Goal: Answer question/provide support

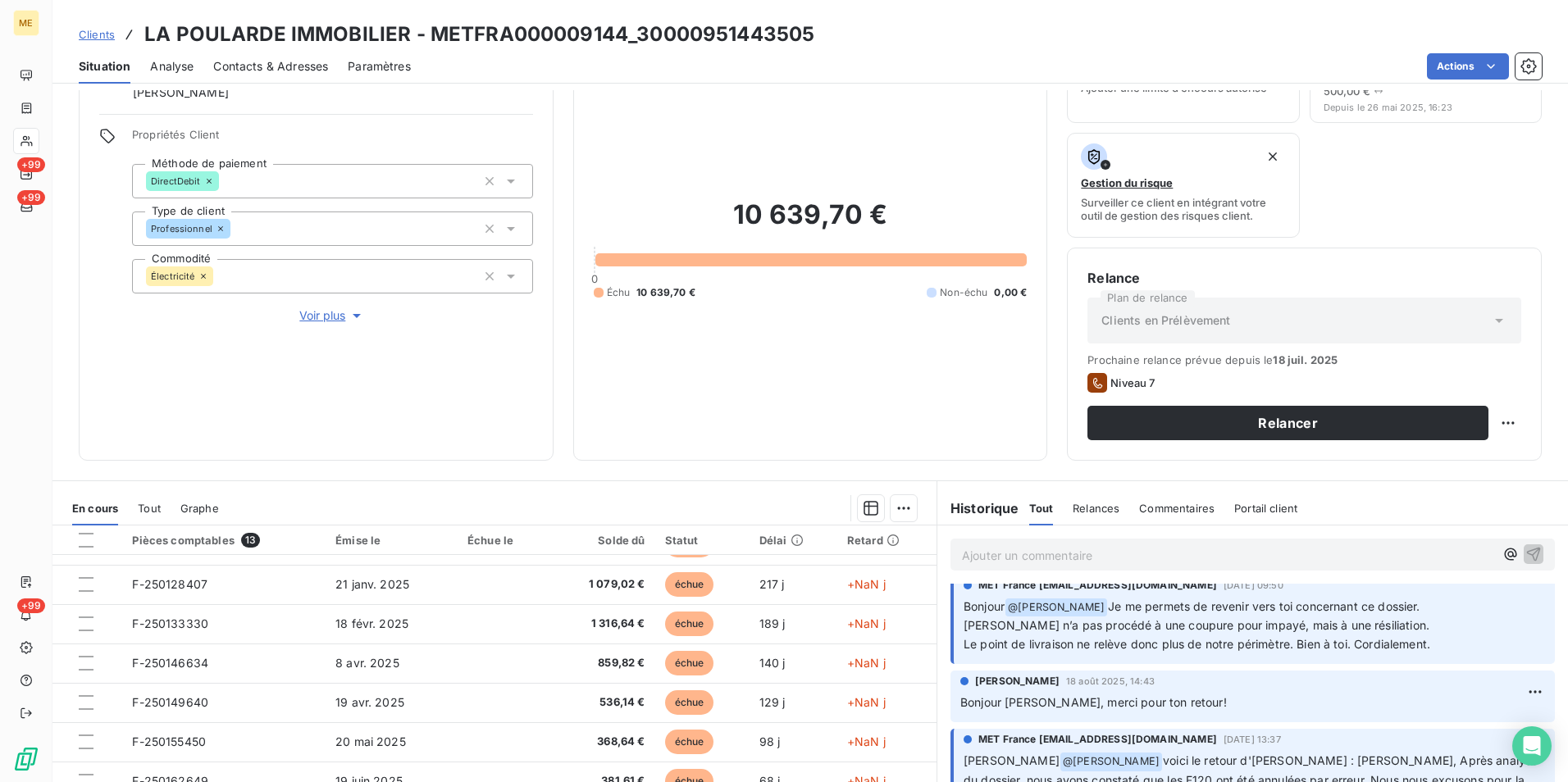
scroll to position [155, 0]
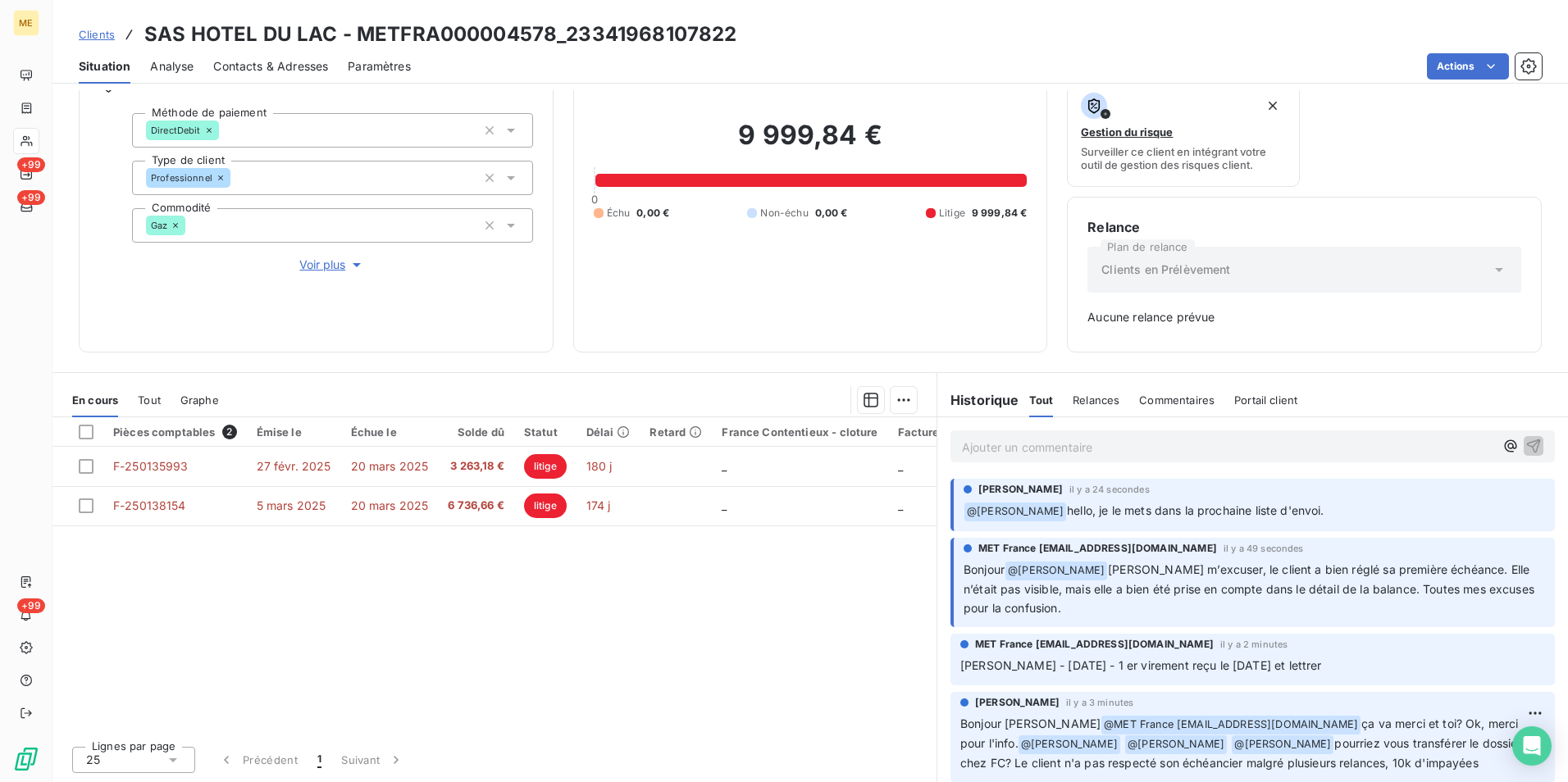
scroll to position [133, 0]
click at [1051, 451] on p "Ajouter un commentaire ﻿" at bounding box center [1228, 448] width 532 height 21
click at [1051, 451] on p "@am" at bounding box center [1228, 447] width 532 height 19
click at [1051, 451] on p "@amé" at bounding box center [1228, 447] width 532 height 19
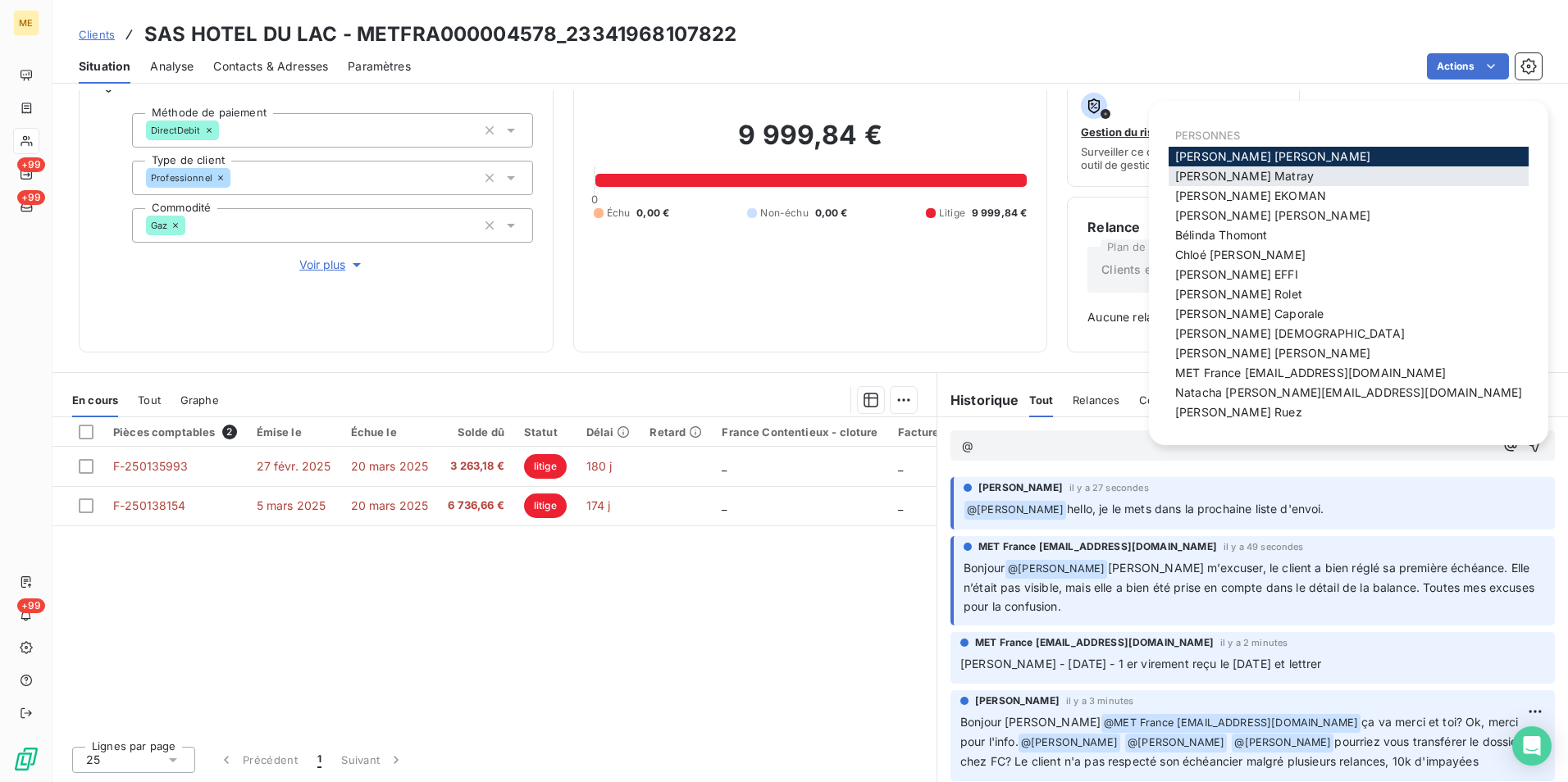
click at [1228, 179] on span "[PERSON_NAME]" at bounding box center [1245, 176] width 139 height 14
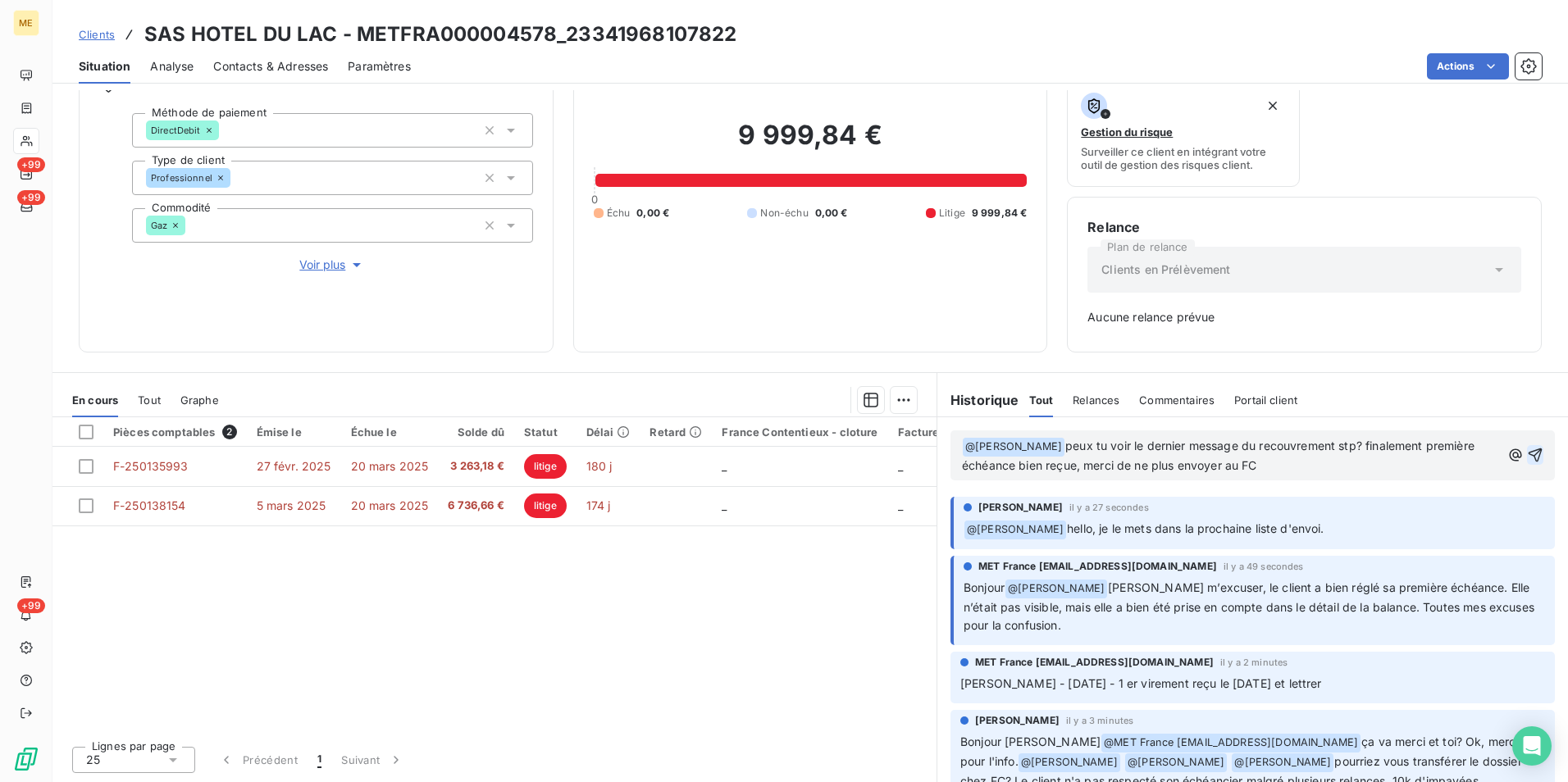
click at [1527, 463] on icon "button" at bounding box center [1535, 455] width 16 height 16
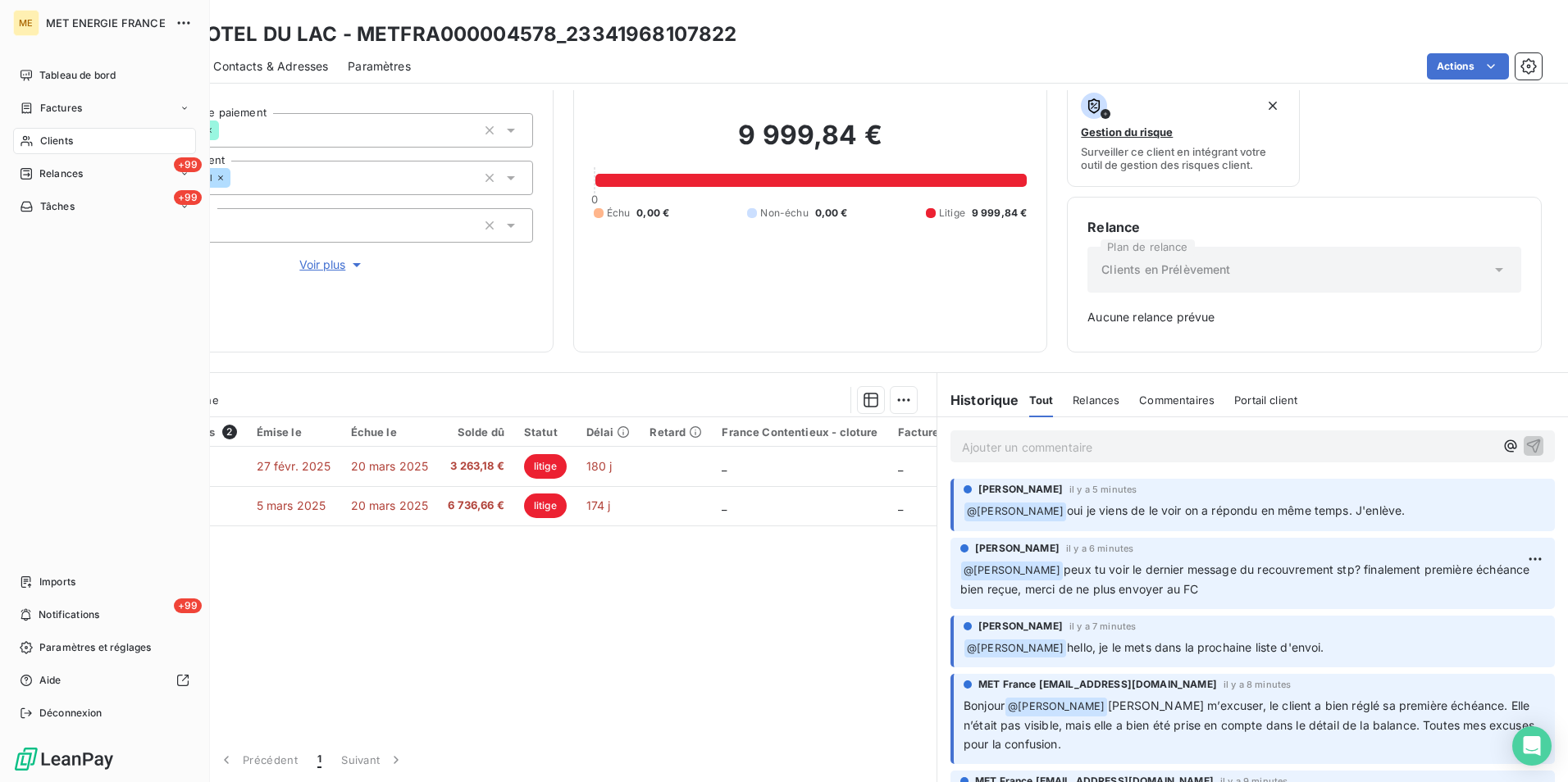
click at [43, 139] on span "Clients" at bounding box center [56, 141] width 33 height 15
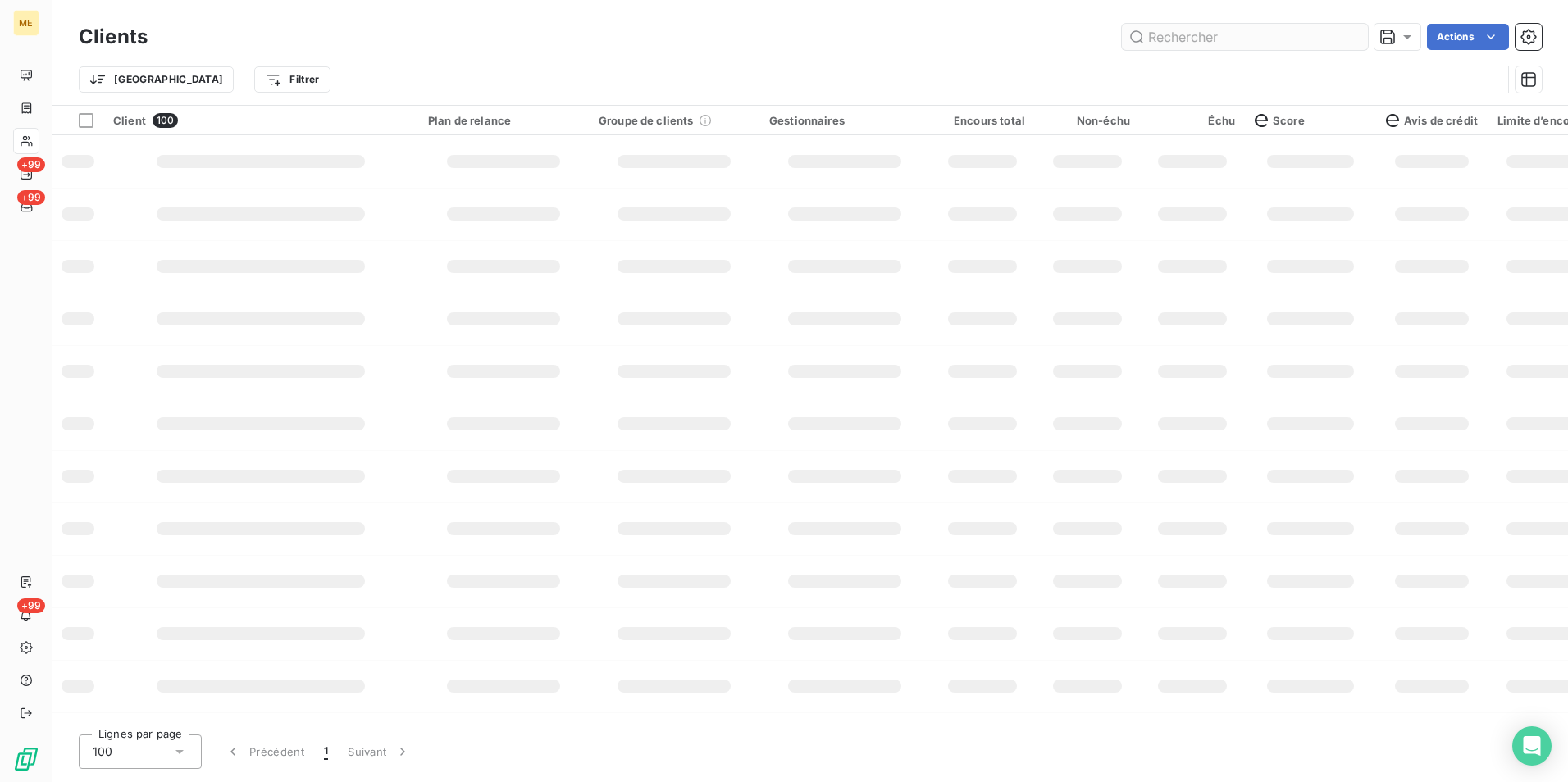
click at [1235, 43] on input "text" at bounding box center [1244, 36] width 246 height 26
type input "30002150131810"
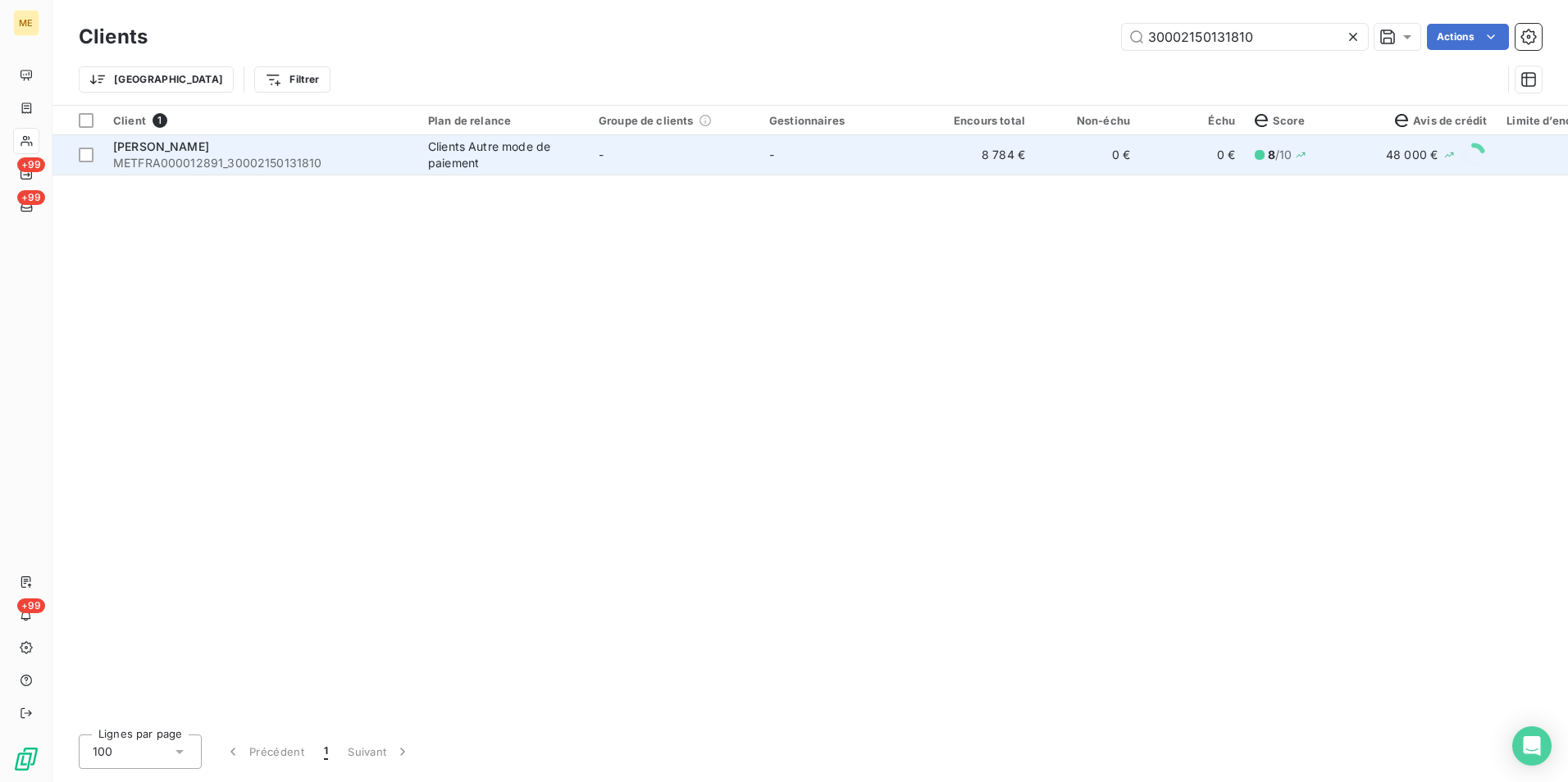
click at [192, 163] on span "METFRA000012891_30002150131810" at bounding box center [260, 163] width 295 height 16
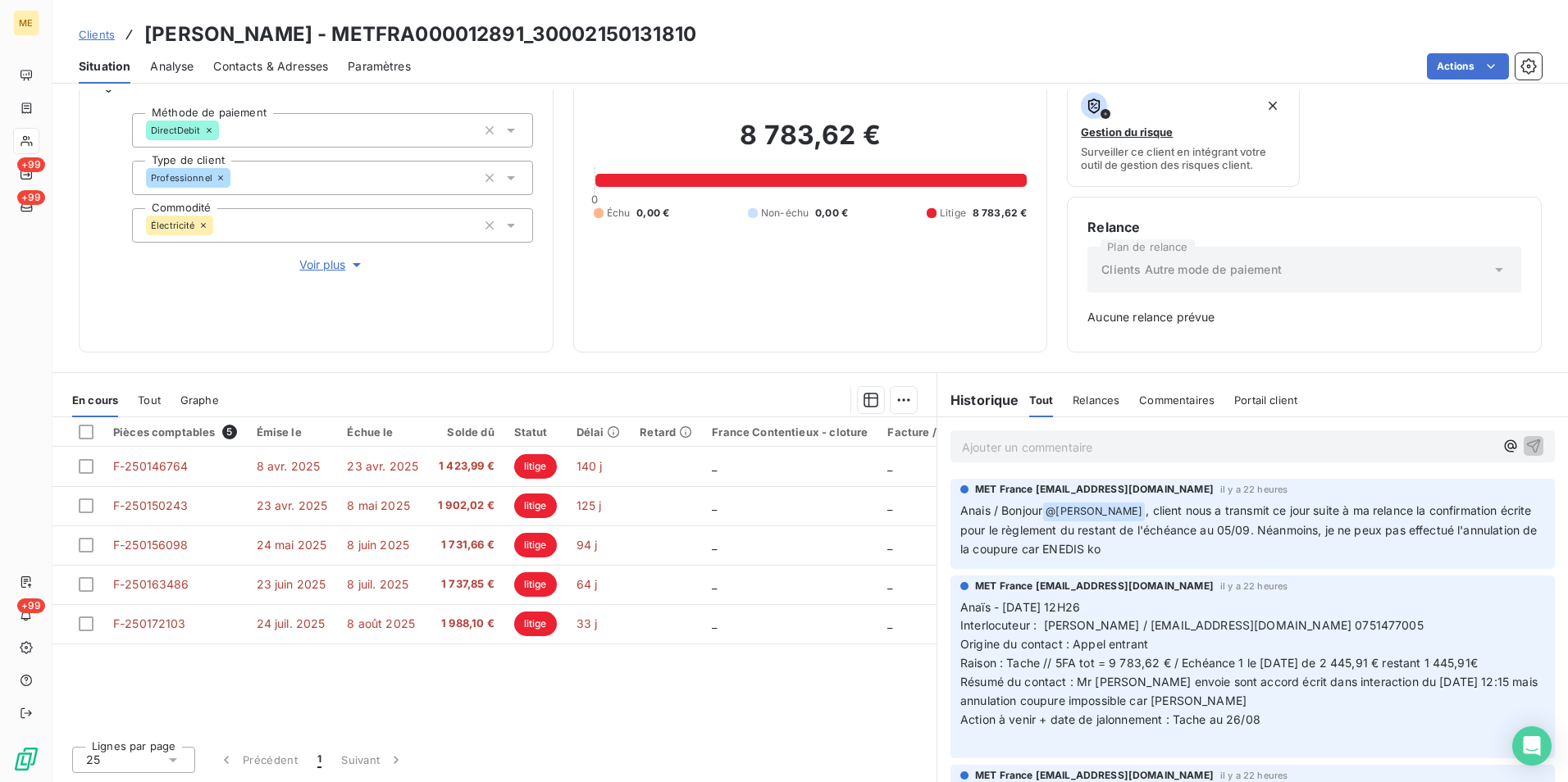
scroll to position [80, 0]
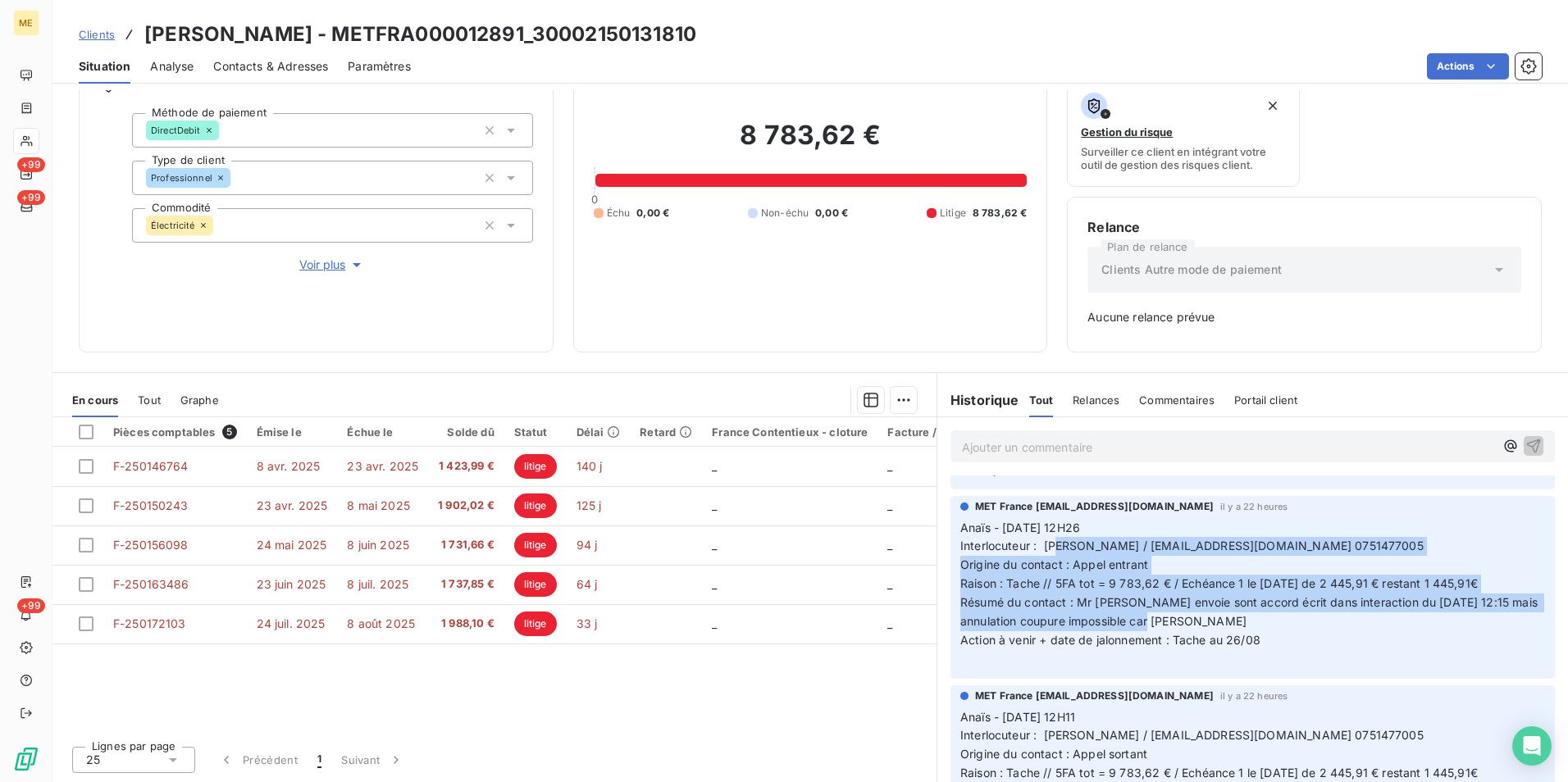
drag, startPoint x: 1051, startPoint y: 544, endPoint x: 1177, endPoint y: 629, distance: 152.0
click at [1177, 629] on p "Anaïs - [DATE] 12H26 Interlocuteur : [PERSON_NAME] / [EMAIL_ADDRESS][DOMAIN_NAM…" at bounding box center [1253, 594] width 585 height 150
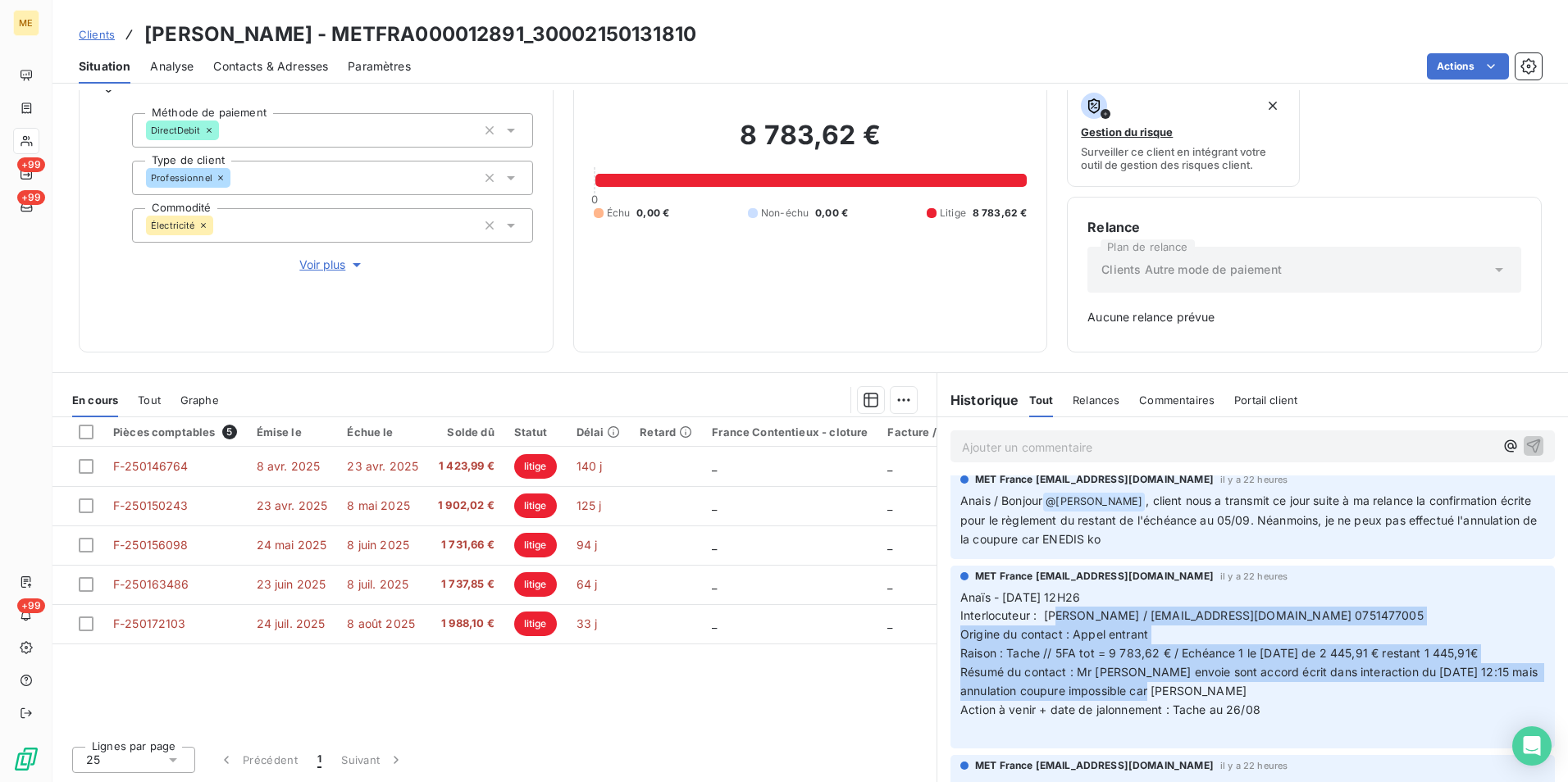
scroll to position [0, 0]
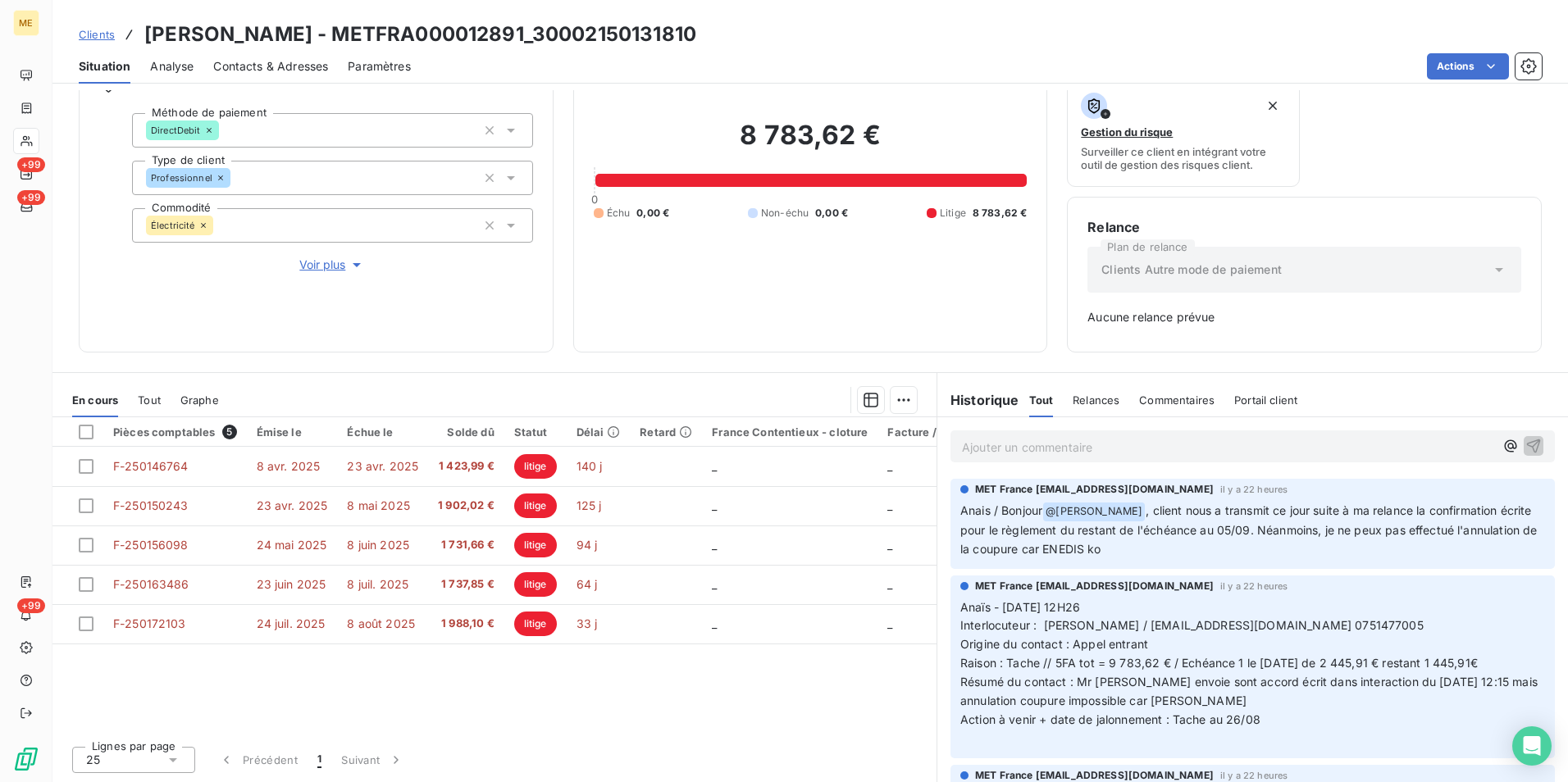
click at [1186, 523] on span ", client nous a transmit ce jour suite à ma relance la confirmation écrite pour…" at bounding box center [1250, 529] width 581 height 52
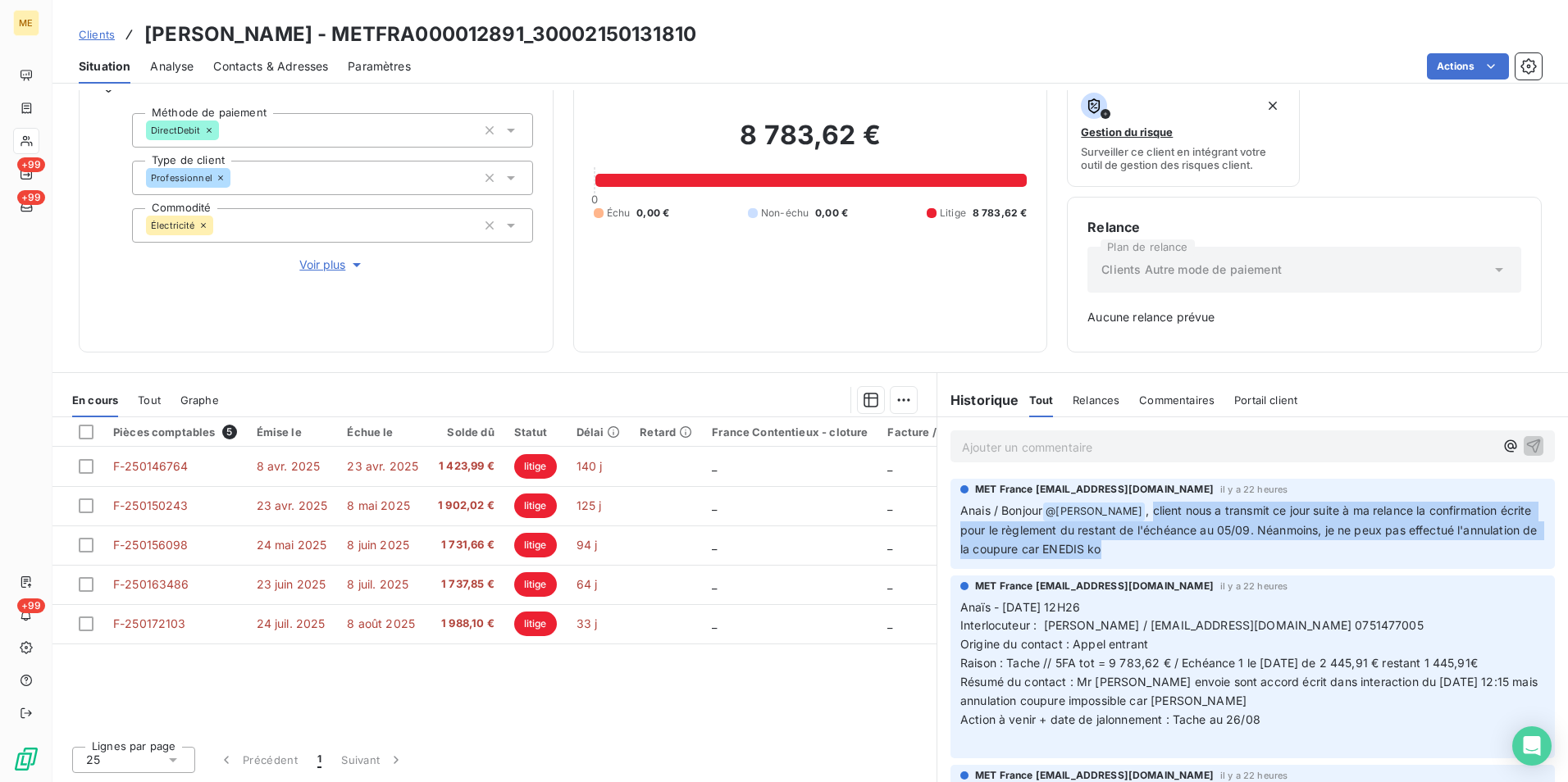
drag, startPoint x: 1148, startPoint y: 504, endPoint x: 1201, endPoint y: 548, distance: 68.9
click at [1201, 548] on p "Anais / Bonjour @ [PERSON_NAME] , client nous a transmit ce jour suite à ma rel…" at bounding box center [1253, 530] width 585 height 57
click at [1190, 511] on span ", client nous a transmit ce jour suite à ma relance la confirmation écrite pour…" at bounding box center [1250, 529] width 581 height 52
drag, startPoint x: 1149, startPoint y: 513, endPoint x: 1274, endPoint y: 550, distance: 130.4
click at [1274, 550] on p "Anais / Bonjour @ [PERSON_NAME] , client nous a transmit ce jour suite à ma rel…" at bounding box center [1253, 530] width 585 height 57
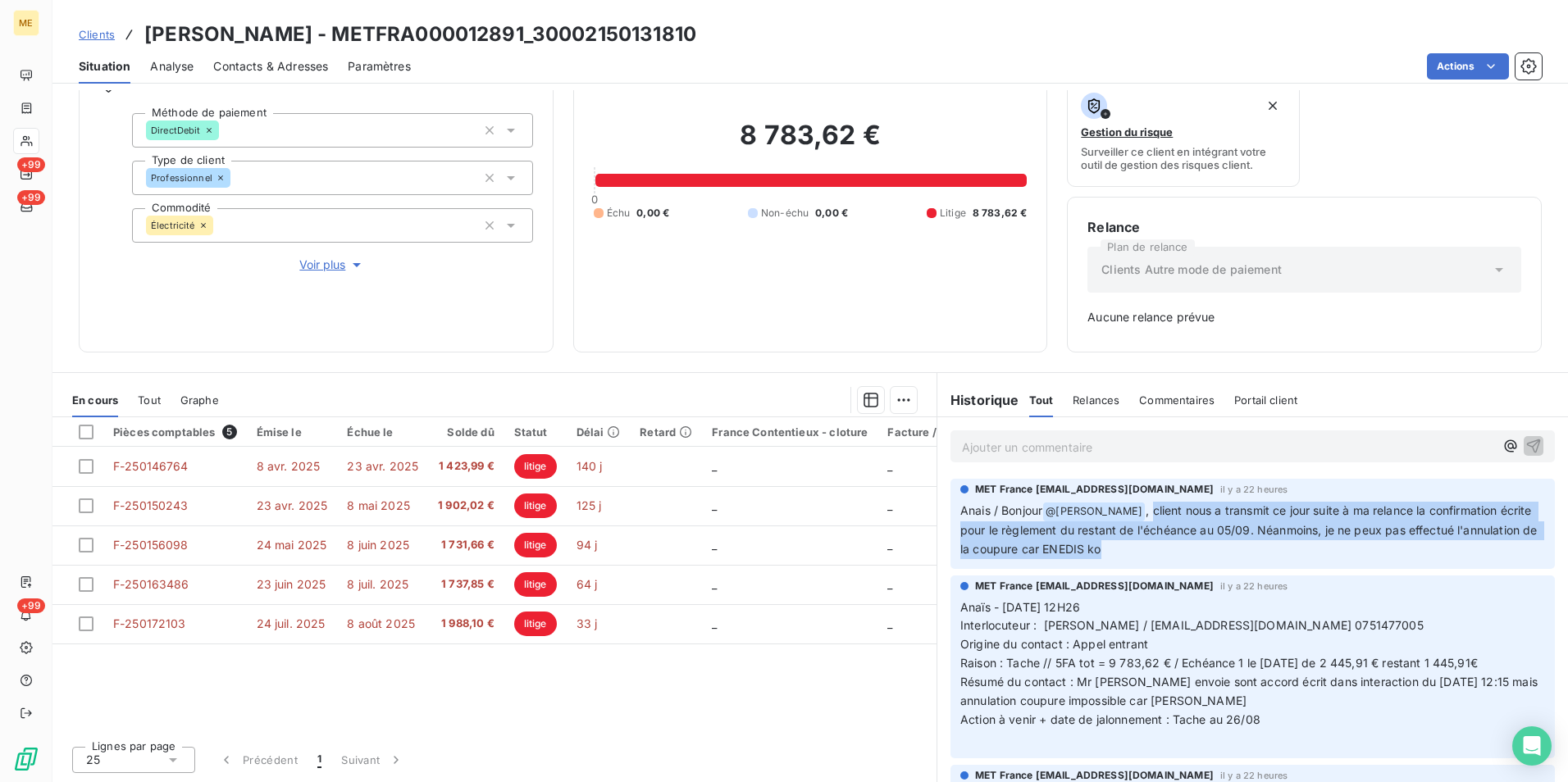
click at [1268, 549] on p "Anais / Bonjour @ [PERSON_NAME] , client nous a transmit ce jour suite à ma rel…" at bounding box center [1253, 530] width 585 height 57
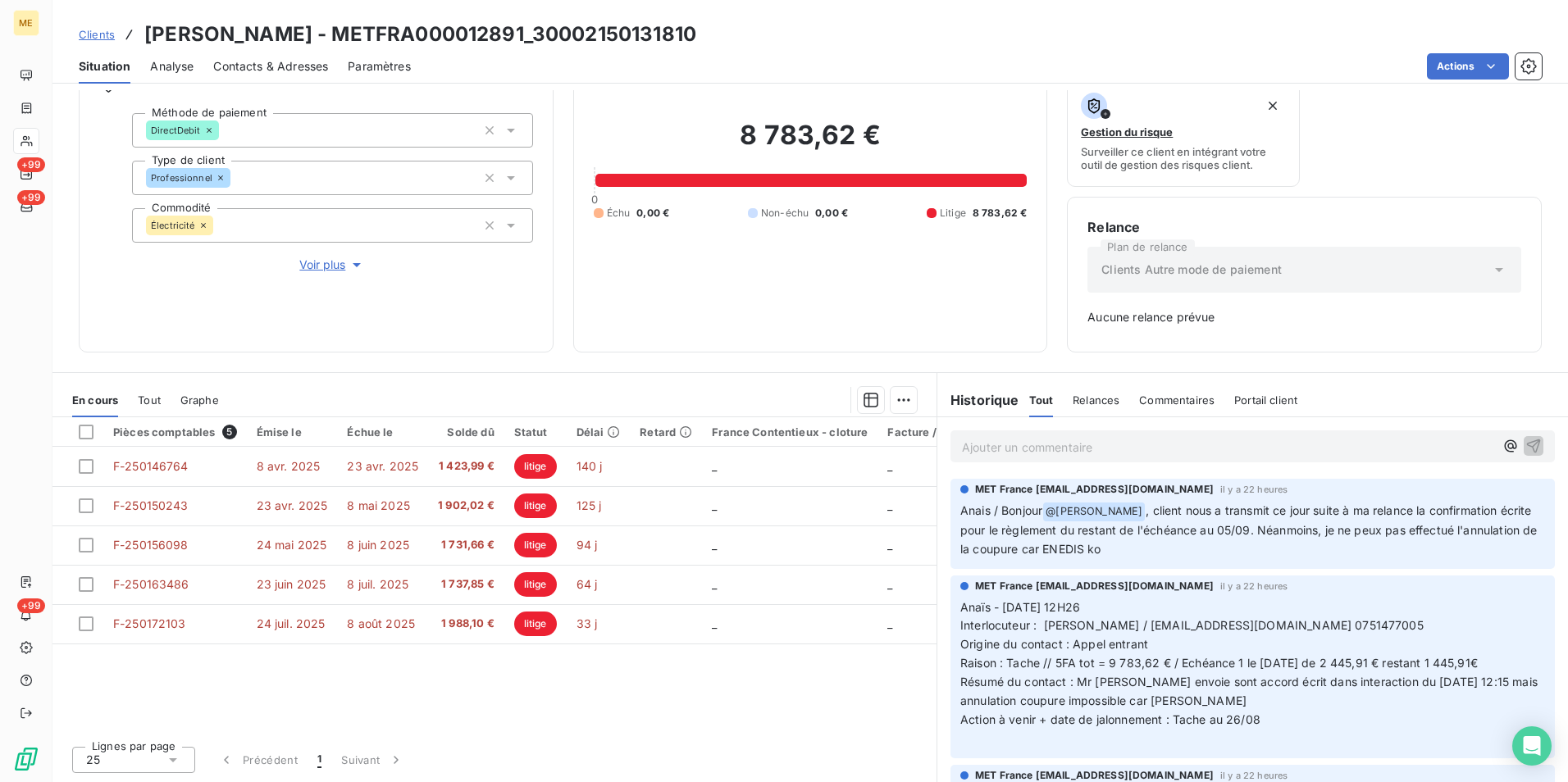
click at [1180, 554] on p "Anais / Bonjour @ [PERSON_NAME] , client nous a transmit ce jour suite à ma rel…" at bounding box center [1253, 530] width 585 height 57
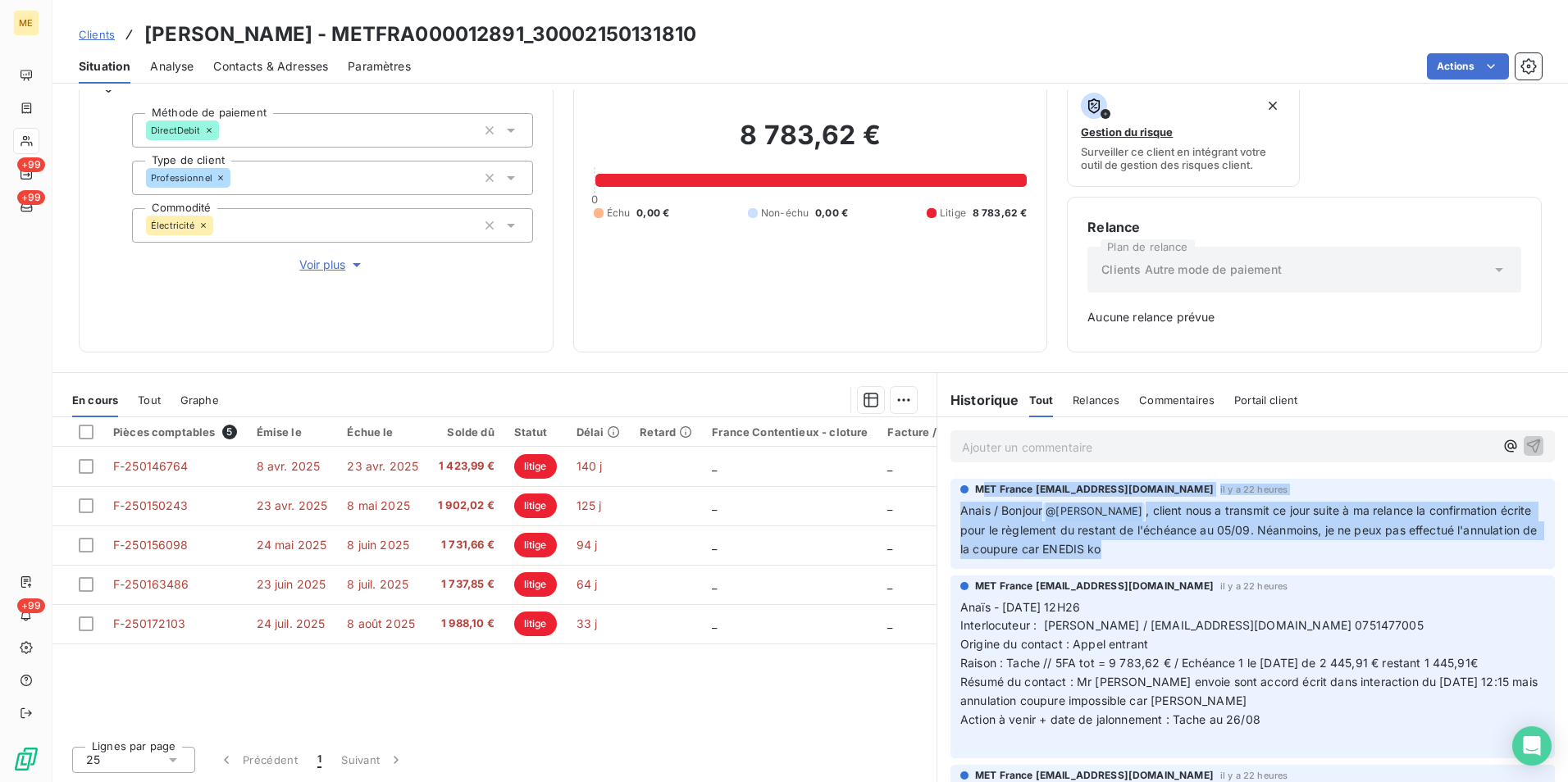
drag, startPoint x: 1180, startPoint y: 554, endPoint x: 969, endPoint y: 492, distance: 219.9
click at [969, 492] on div "MET France [EMAIL_ADDRESS][DOMAIN_NAME] il y a 22 heures Anais / Bonjour @ [PER…" at bounding box center [1253, 520] width 585 height 77
click at [960, 511] on span "Anais / Bonjour" at bounding box center [1001, 510] width 82 height 14
drag, startPoint x: 946, startPoint y: 509, endPoint x: 1222, endPoint y: 551, distance: 279.2
click at [1222, 551] on div "MET France [EMAIL_ADDRESS][DOMAIN_NAME] il y a 22 heures Anais / Bonjour @ [PER…" at bounding box center [1253, 524] width 604 height 90
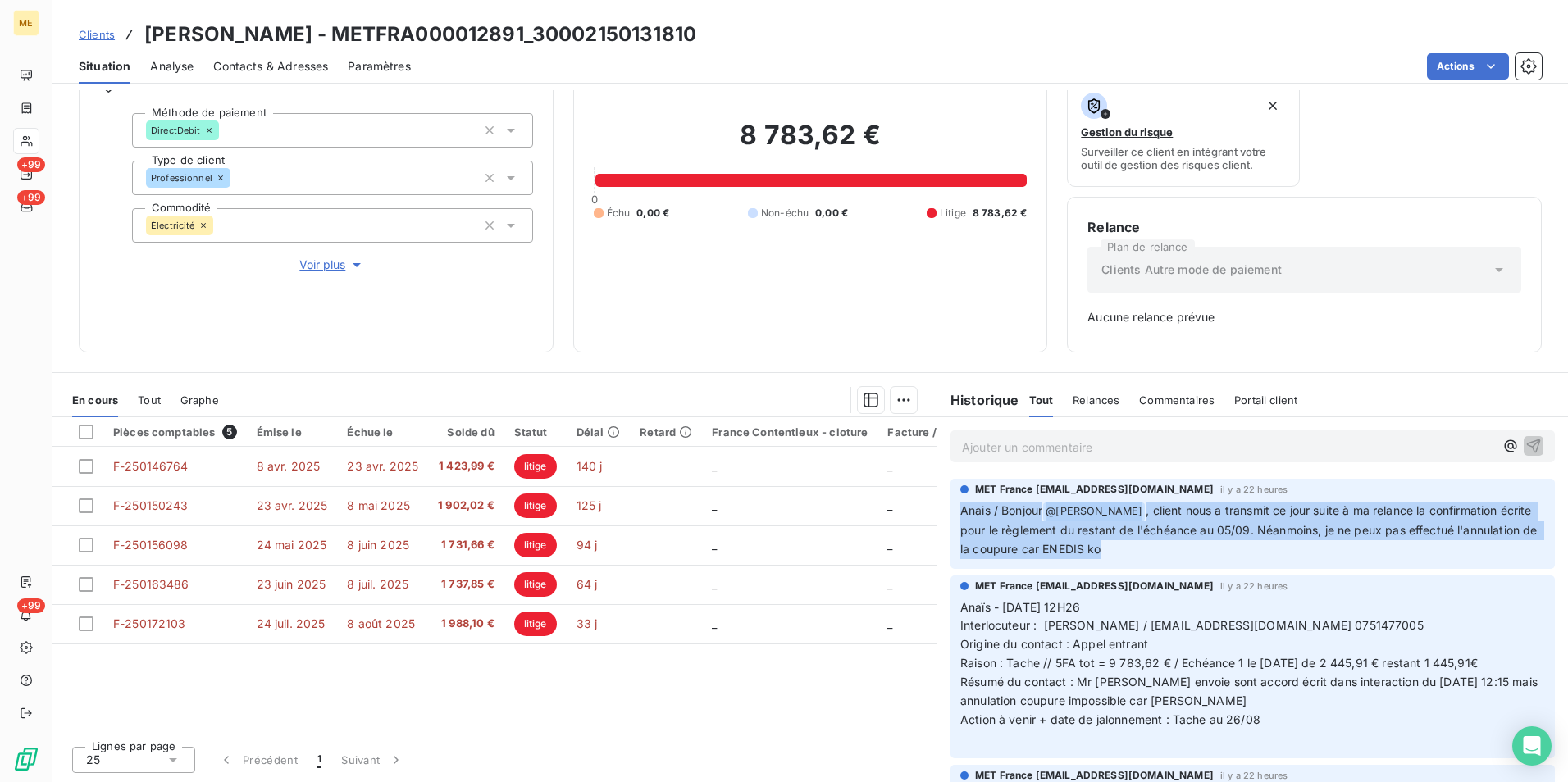
click at [1222, 551] on p "Anais / Bonjour @ [PERSON_NAME] , client nous a transmit ce jour suite à ma rel…" at bounding box center [1253, 530] width 585 height 57
drag, startPoint x: 1301, startPoint y: 509, endPoint x: 1328, endPoint y: 552, distance: 50.8
click at [1328, 552] on p "Anais / Bonjour @ [PERSON_NAME] , client nous a transmit ce jour suite à ma rel…" at bounding box center [1253, 530] width 585 height 57
drag, startPoint x: 1328, startPoint y: 552, endPoint x: 1316, endPoint y: 552, distance: 12.0
click at [1316, 552] on p "Anais / Bonjour @ [PERSON_NAME] , client nous a transmit ce jour suite à ma rel…" at bounding box center [1253, 530] width 585 height 57
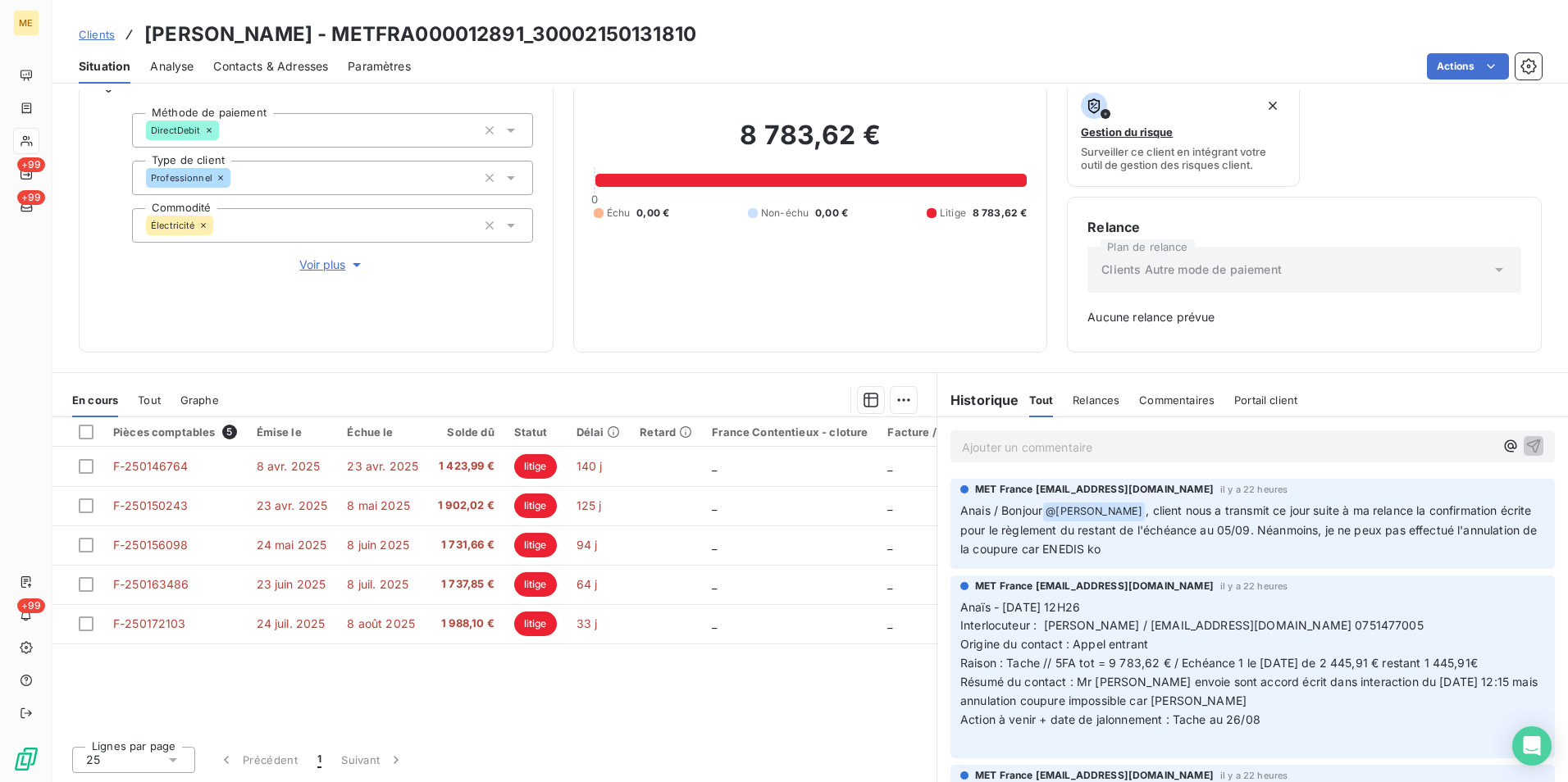
click at [1098, 451] on p "Ajouter un commentaire ﻿" at bounding box center [1228, 448] width 532 height 21
click at [1055, 441] on p "Ajouter un commentaire ﻿" at bounding box center [1228, 448] width 532 height 21
click at [1018, 442] on p "Ajouter un commentaire ﻿" at bounding box center [1228, 448] width 532 height 21
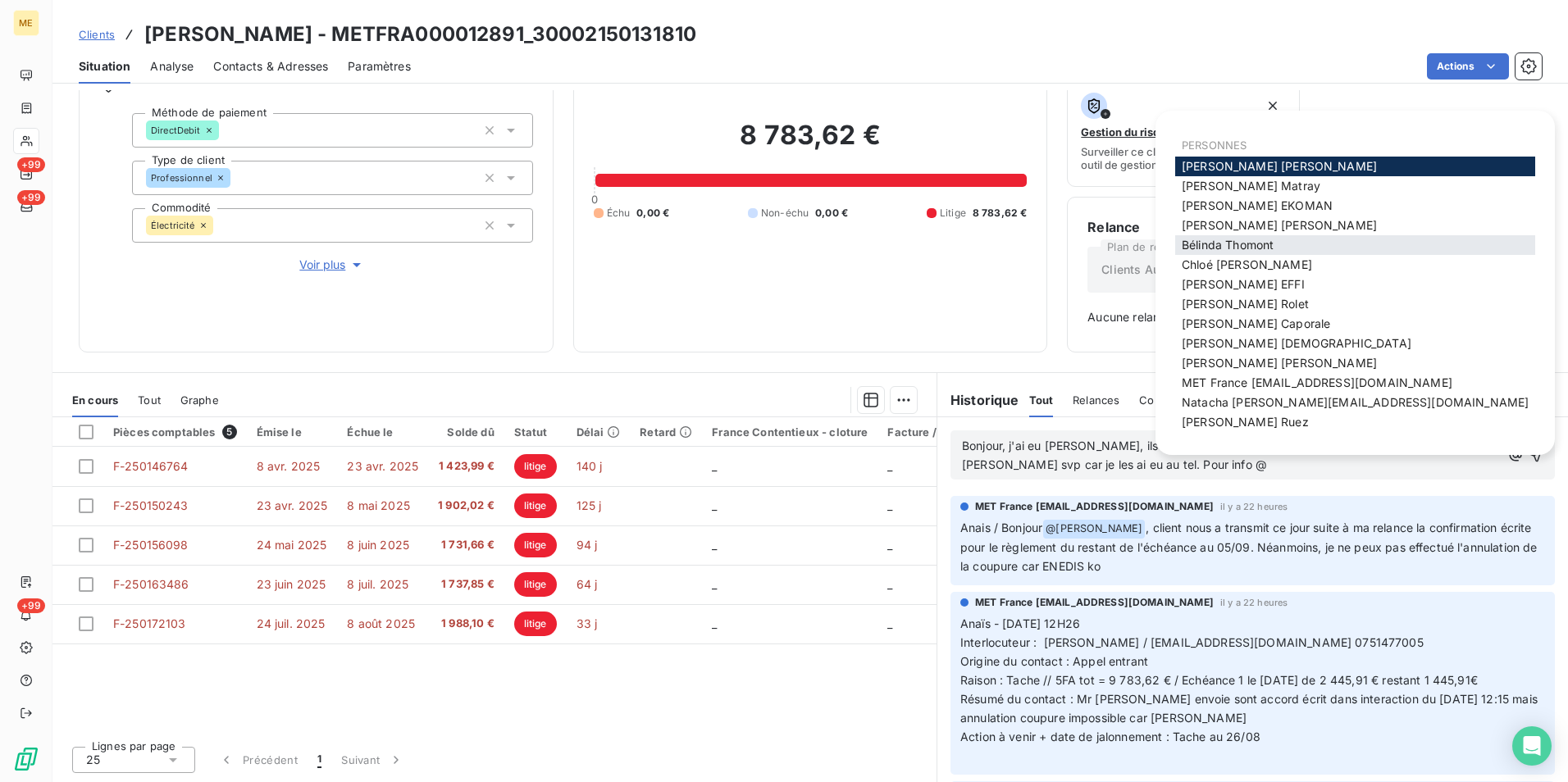
click at [1235, 245] on span "[PERSON_NAME]" at bounding box center [1228, 245] width 92 height 14
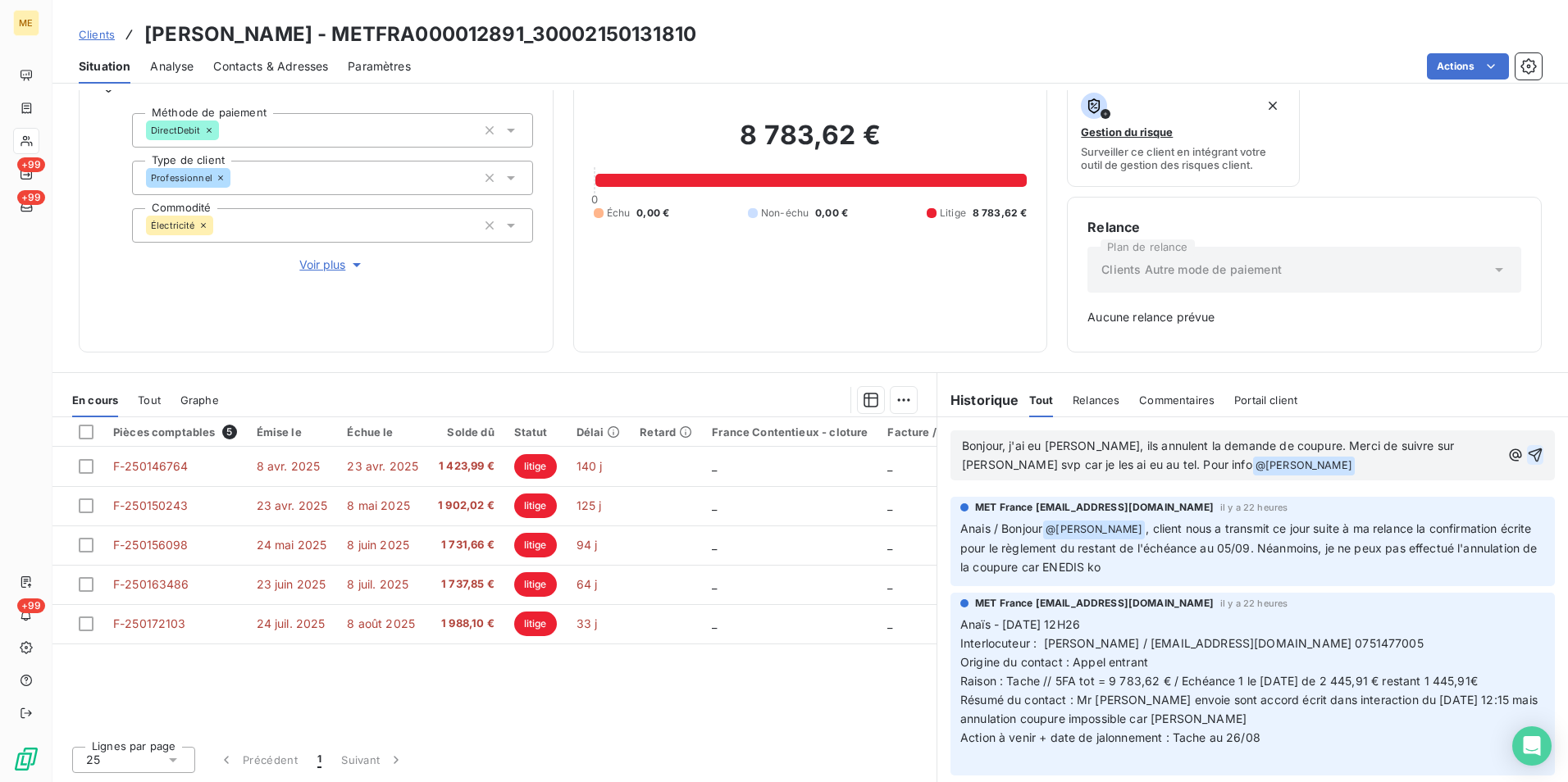
click at [1529, 451] on icon "button" at bounding box center [1536, 456] width 14 height 14
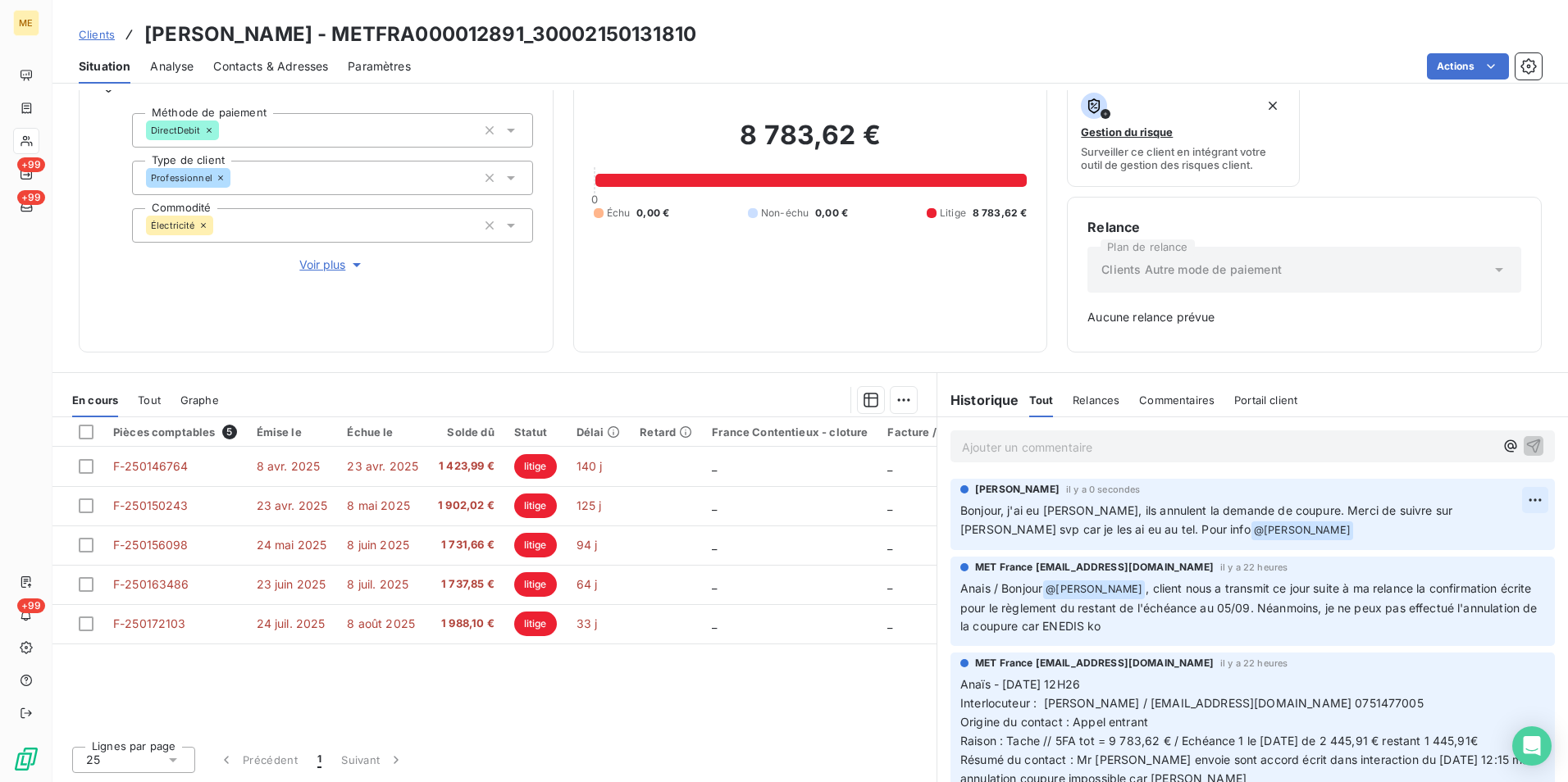
click at [1502, 503] on html "ME +99 +99 +99 Clients OLIVIER - METFRA000012891_30002150131810 Situation Analy…" at bounding box center [784, 391] width 1568 height 782
click at [1465, 528] on div "Editer" at bounding box center [1472, 536] width 92 height 26
click at [998, 511] on span "Bonjour, j'ai eu [PERSON_NAME], ils annulent la demande de coupure. Merci de su…" at bounding box center [1208, 520] width 496 height 33
click at [1011, 511] on span "Bonjour @ j'ai eu [PERSON_NAME], ils annulent la demande de coupure. Merci de s…" at bounding box center [1214, 520] width 508 height 33
click at [1429, 442] on p "Ajouter un commentaire ﻿" at bounding box center [1228, 448] width 532 height 21
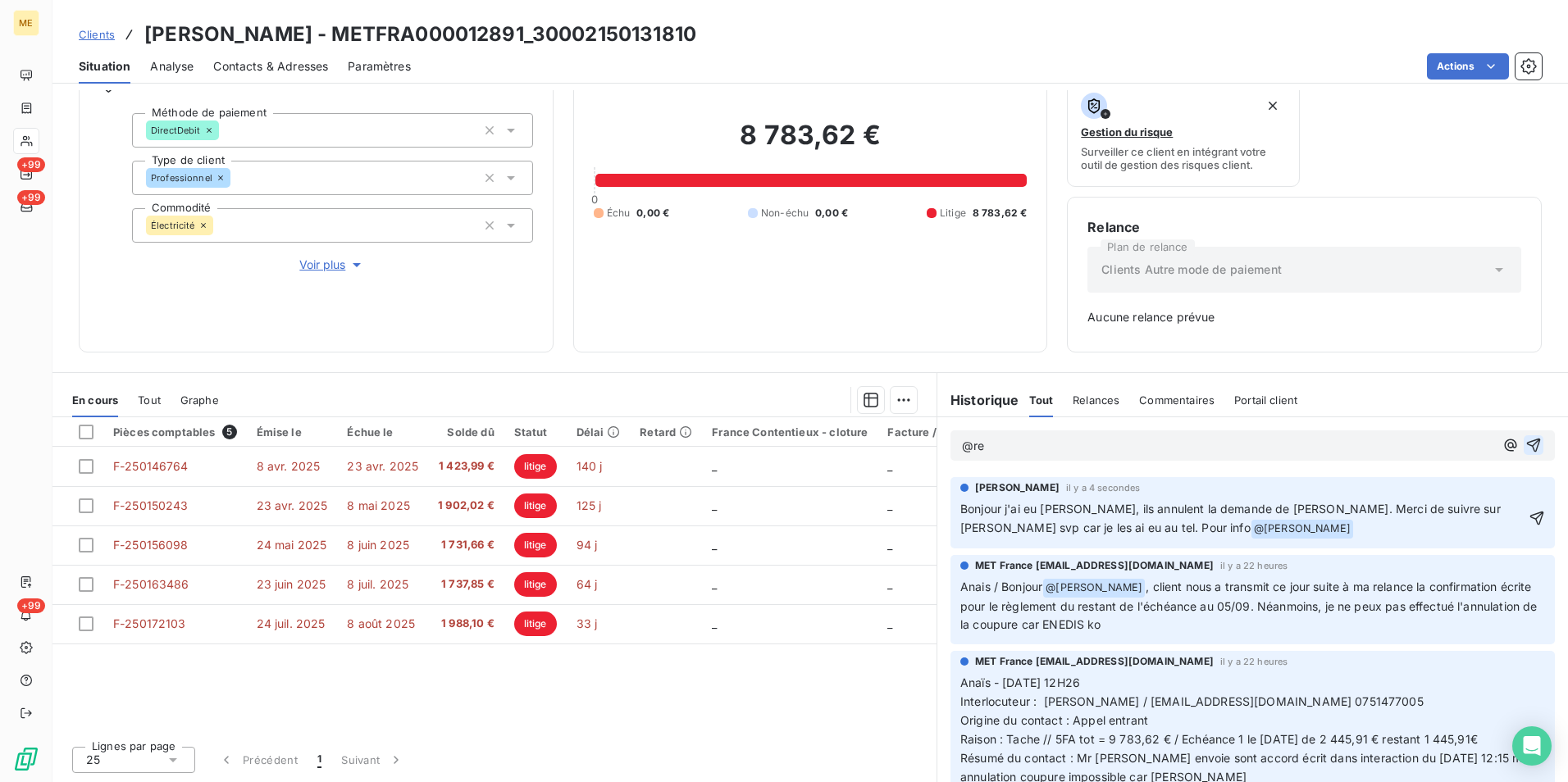
click at [1167, 453] on p "@re" at bounding box center [1228, 447] width 532 height 19
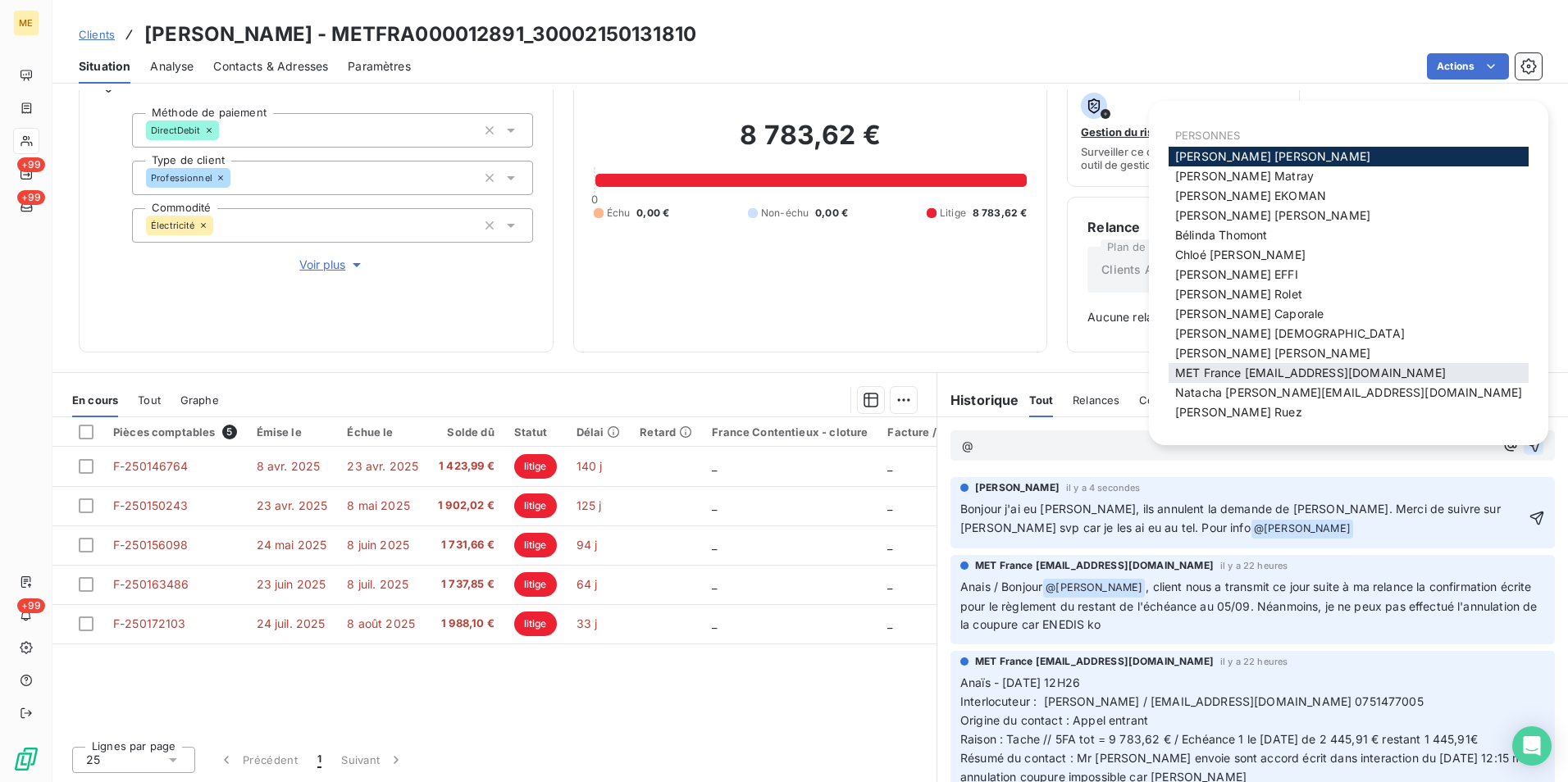
click at [1286, 374] on span "MET France [EMAIL_ADDRESS][DOMAIN_NAME]" at bounding box center [1311, 372] width 271 height 14
